Goal: Information Seeking & Learning: Learn about a topic

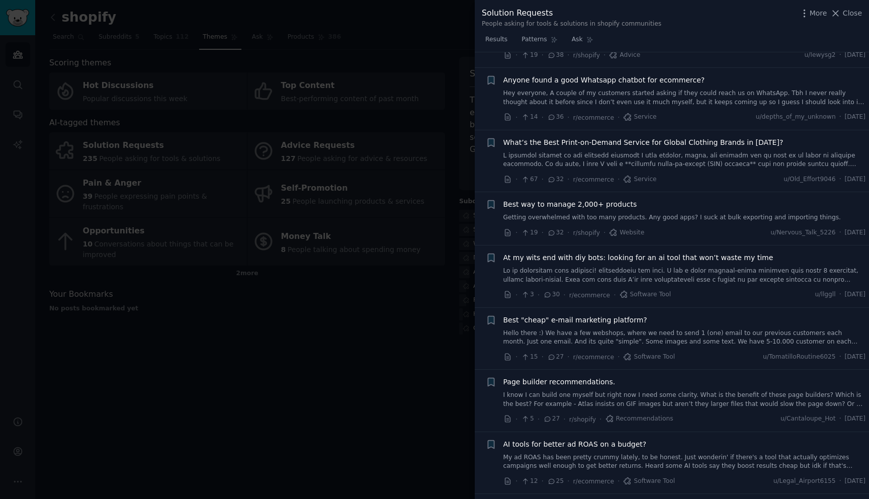
scroll to position [866, 0]
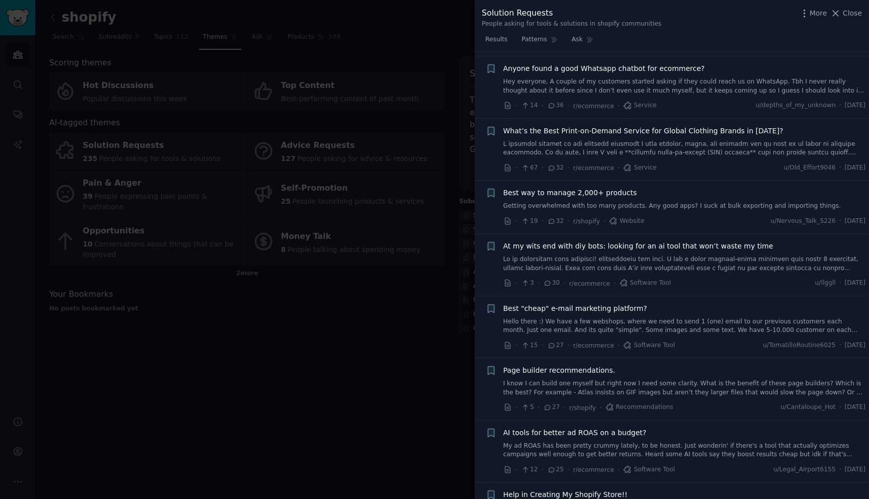
click at [653, 216] on div "· 19 · 32 · r/shopify · Website u/Nervous_Talk_5226 · [DATE]" at bounding box center [685, 221] width 363 height 11
click at [540, 194] on span "Best way to manage 2,000+ products" at bounding box center [571, 193] width 134 height 11
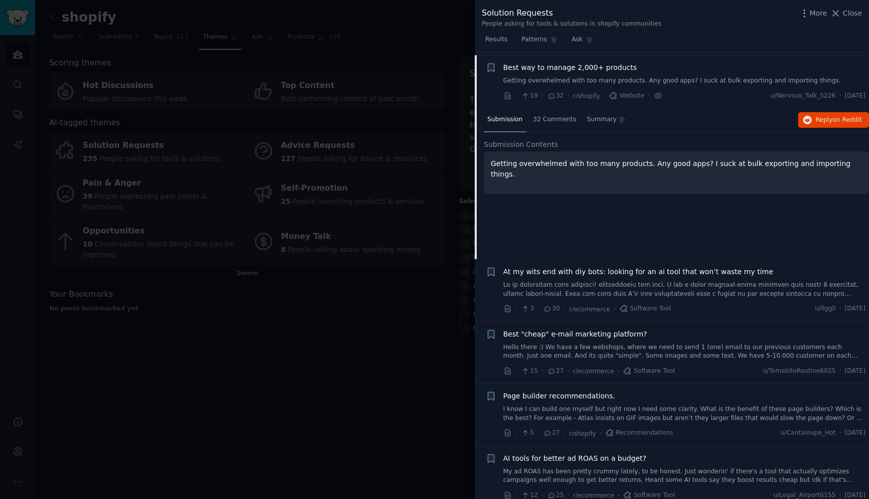
scroll to position [843, 0]
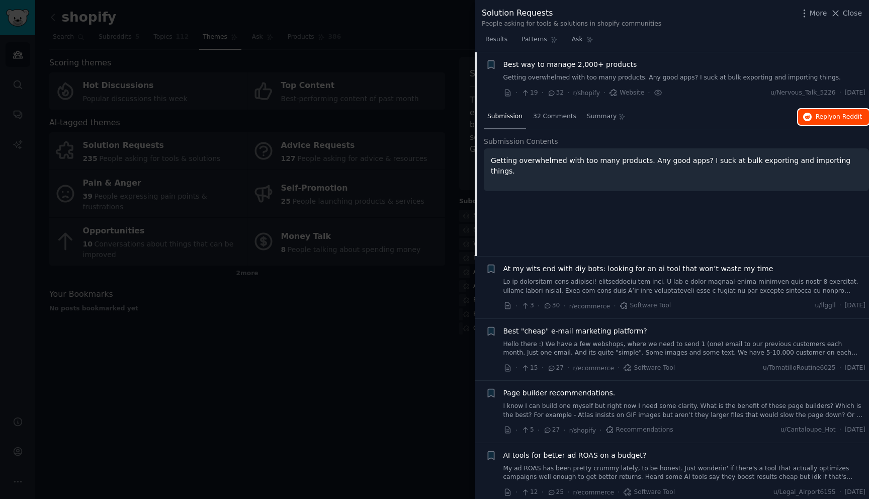
click at [834, 118] on span "on Reddit" at bounding box center [847, 116] width 29 height 7
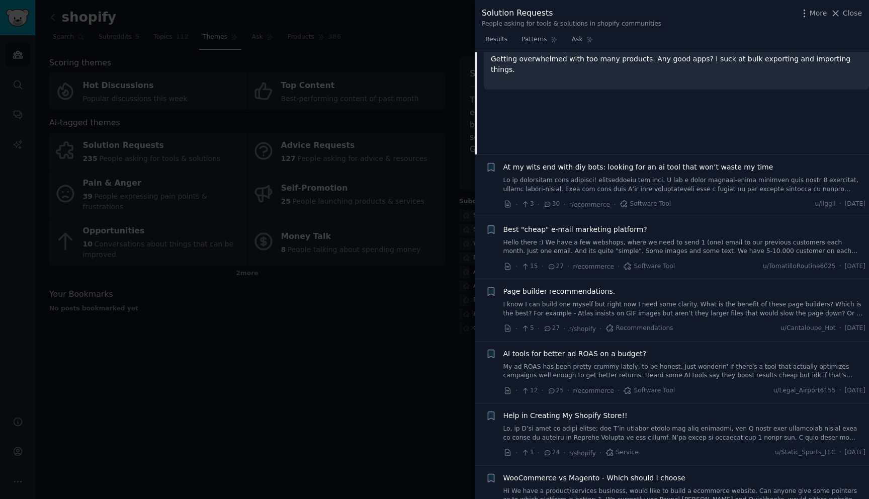
scroll to position [949, 0]
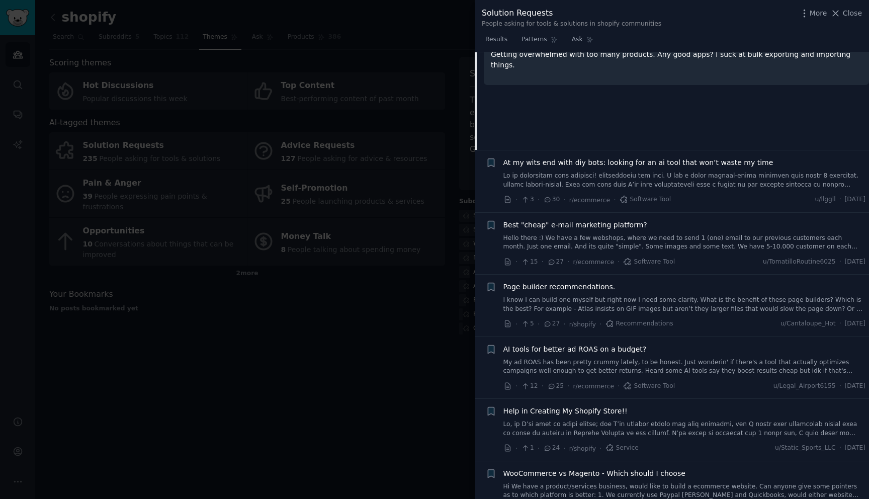
click at [672, 189] on link at bounding box center [685, 181] width 363 height 18
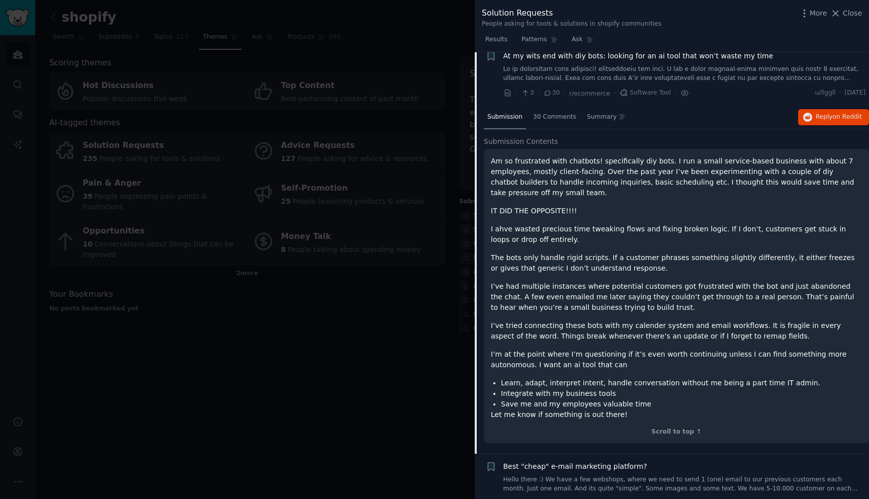
scroll to position [897, 0]
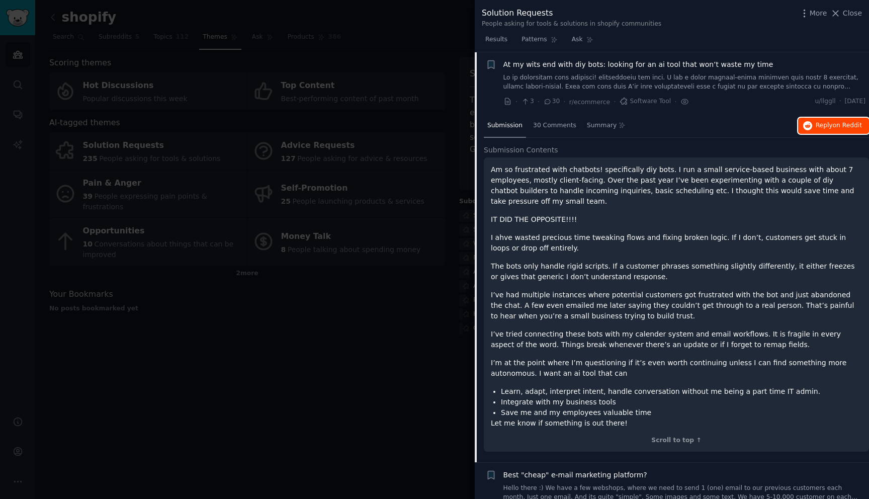
click at [833, 124] on span "on Reddit" at bounding box center [847, 125] width 29 height 7
